Goal: Task Accomplishment & Management: Manage account settings

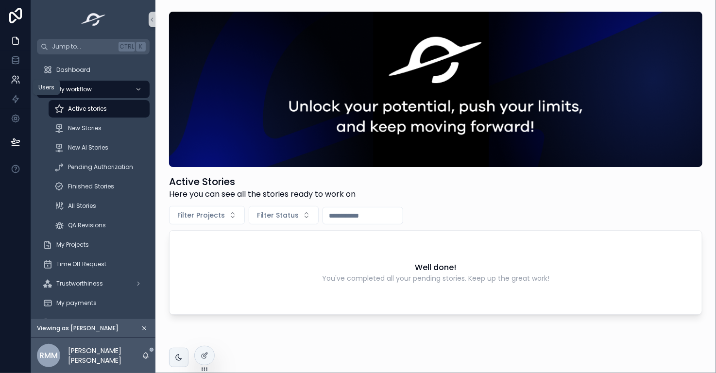
click at [16, 81] on icon at bounding box center [16, 80] width 10 height 10
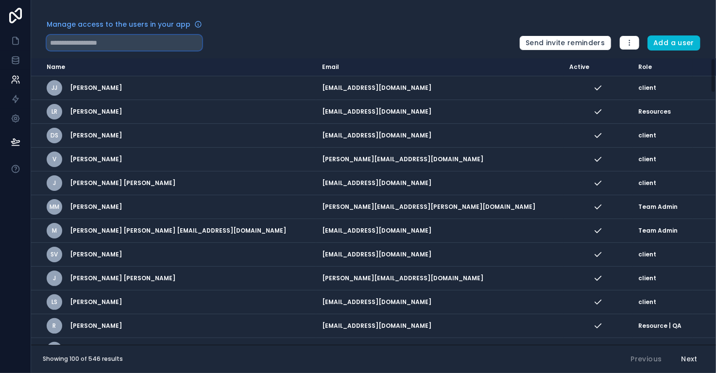
click at [103, 42] on input "text" at bounding box center [124, 43] width 155 height 16
paste input "**********"
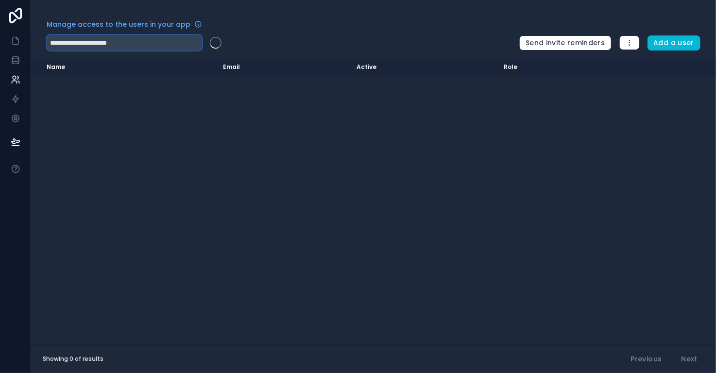
type input "**********"
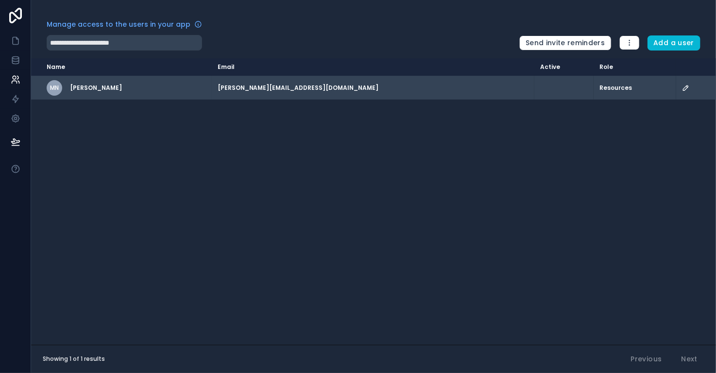
click at [682, 87] on icon "scrollable content" at bounding box center [686, 88] width 8 height 8
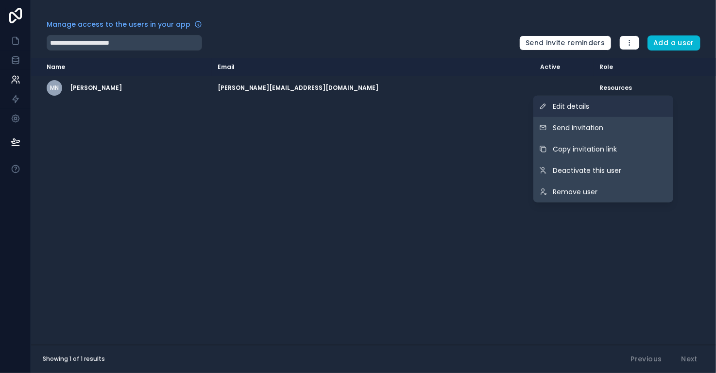
click at [645, 110] on link "Edit details" at bounding box center [603, 106] width 140 height 21
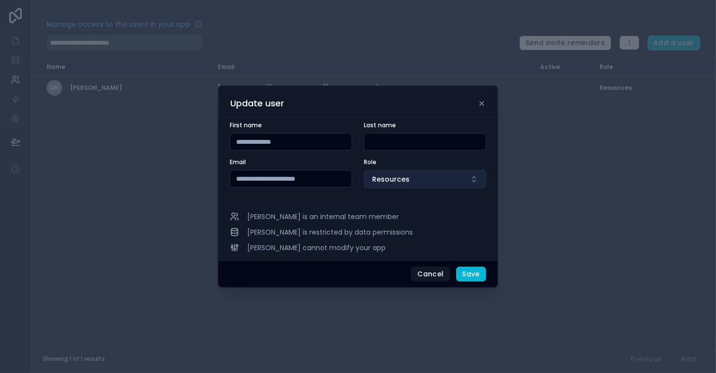
click at [462, 176] on button "Resources" at bounding box center [425, 179] width 122 height 18
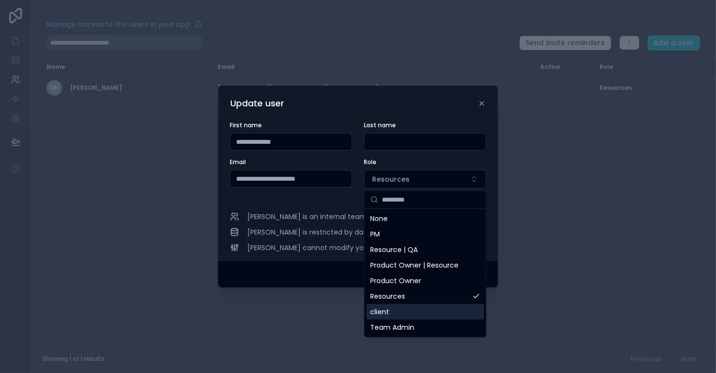
click at [433, 311] on div "client" at bounding box center [426, 312] width 118 height 16
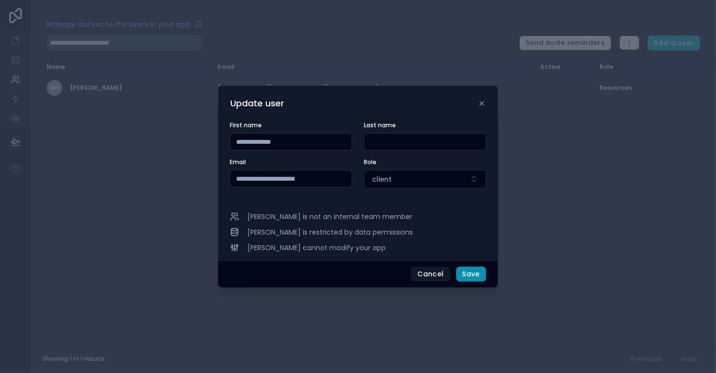
click at [474, 272] on button "Save" at bounding box center [471, 275] width 30 height 16
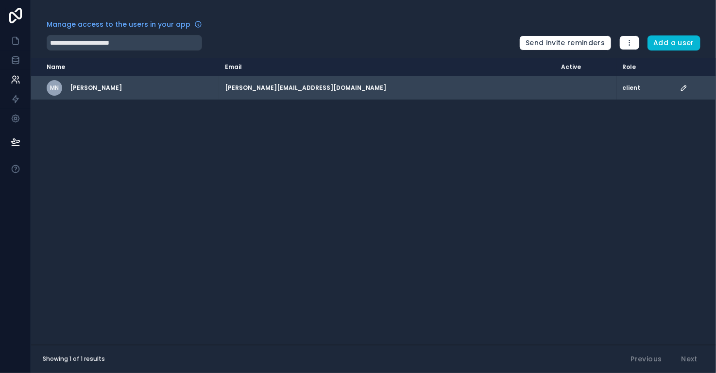
click at [684, 87] on icon "scrollable content" at bounding box center [684, 86] width 1 height 1
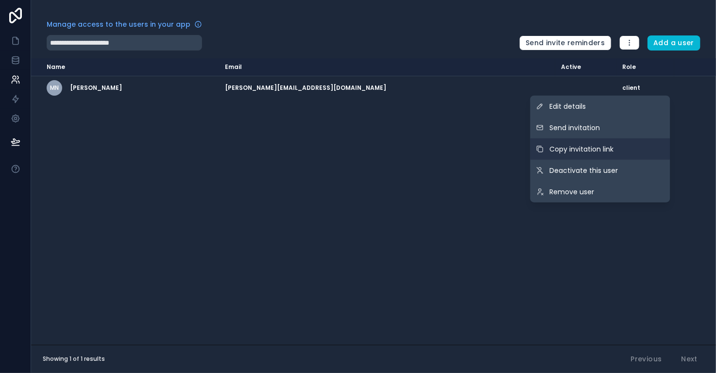
click at [602, 153] on span "Copy invitation link" at bounding box center [582, 149] width 64 height 10
